Goal: Information Seeking & Learning: Find specific fact

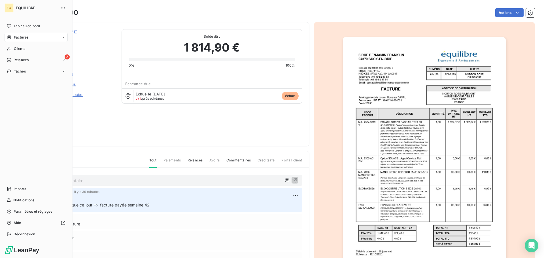
click at [26, 36] on span "Factures" at bounding box center [21, 37] width 14 height 5
drag, startPoint x: 30, startPoint y: 37, endPoint x: 49, endPoint y: 36, distance: 18.7
click at [31, 37] on div "Factures" at bounding box center [36, 37] width 63 height 9
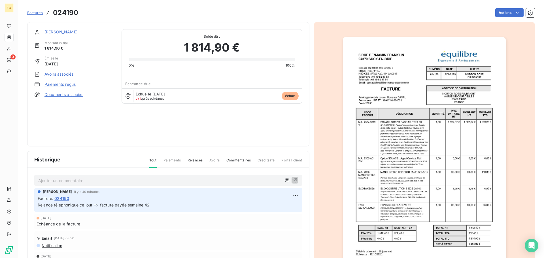
click at [35, 13] on span "Factures" at bounding box center [35, 12] width 16 height 5
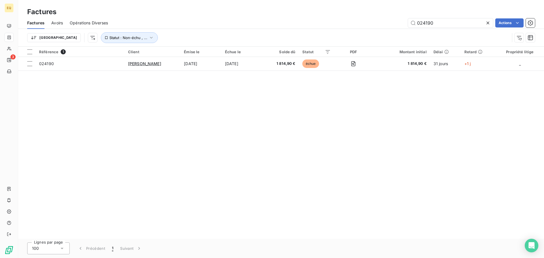
drag, startPoint x: 439, startPoint y: 23, endPoint x: 407, endPoint y: 24, distance: 32.3
click at [407, 24] on div "024190 Actions" at bounding box center [325, 22] width 420 height 9
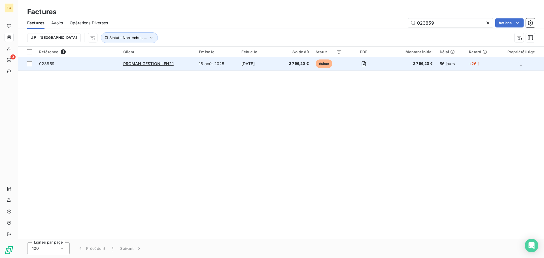
type input "023859"
click at [74, 60] on td "023859" at bounding box center [78, 64] width 84 height 14
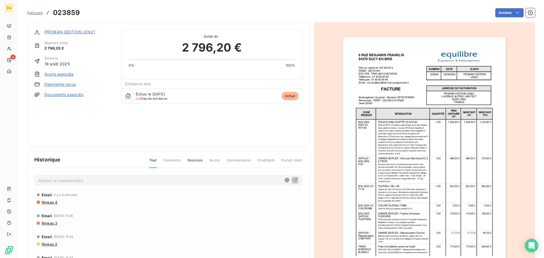
click at [57, 182] on p "Ajouter un commentaire ﻿" at bounding box center [159, 180] width 243 height 7
drag, startPoint x: 291, startPoint y: 177, endPoint x: 212, endPoint y: 185, distance: 79.2
click at [215, 184] on div "Relance téléphonique entreprise + cap emploi car aucun retour de Mr [PERSON_NAM…" at bounding box center [168, 180] width 268 height 10
click at [209, 183] on p "Relance téléphonique entreprise + cap emploi car aucun retour de Mr [PERSON_NAM…" at bounding box center [159, 180] width 243 height 7
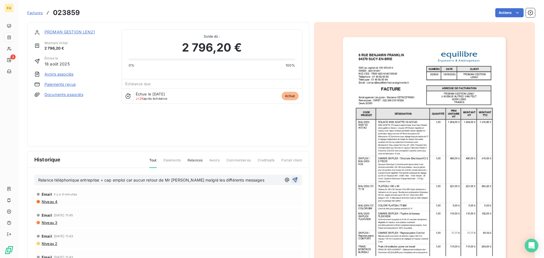
click at [292, 180] on icon "button" at bounding box center [294, 180] width 5 height 5
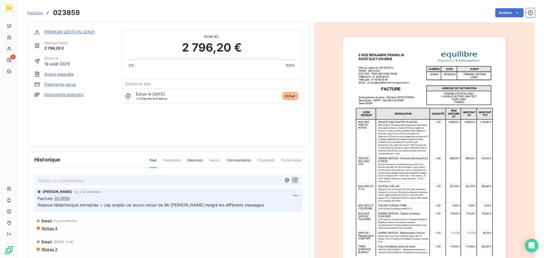
click at [51, 228] on span "Niveau 4" at bounding box center [49, 228] width 16 height 5
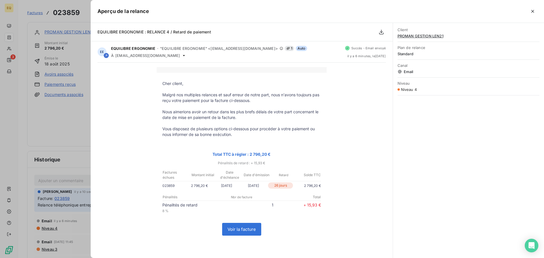
click at [420, 129] on div "Client PROMAN GESTION LEN21 Plan de relance Standard Canal Email Niveau Niveau 4" at bounding box center [468, 140] width 151 height 235
click at [533, 9] on icon "button" at bounding box center [533, 11] width 6 height 6
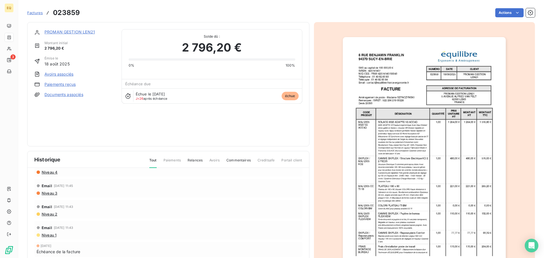
scroll to position [57, 0]
click at [48, 192] on span "Niveau 3" at bounding box center [49, 192] width 16 height 5
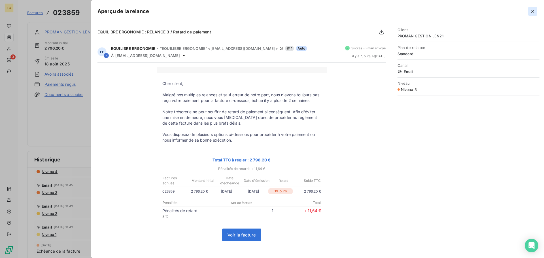
click at [532, 12] on icon "button" at bounding box center [532, 11] width 3 height 3
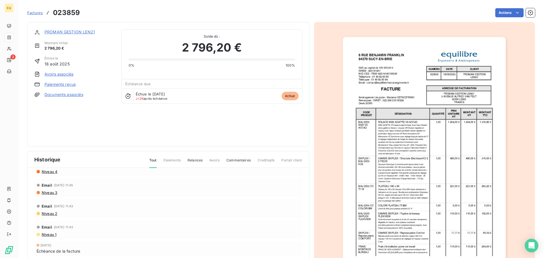
click at [68, 32] on link "PROMAN GESTION LEN21" at bounding box center [69, 31] width 50 height 5
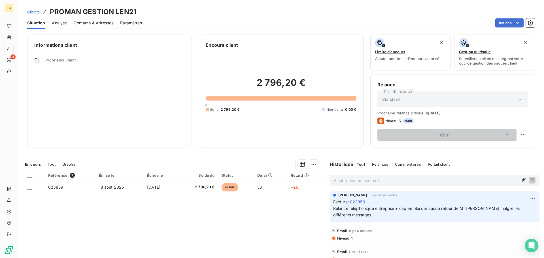
click at [88, 21] on span "Contacts & Adresses" at bounding box center [94, 23] width 40 height 6
